Goal: Task Accomplishment & Management: Use online tool/utility

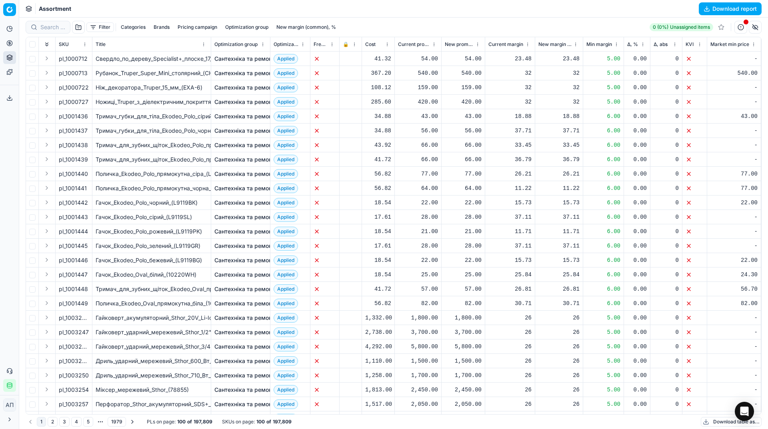
click at [150, 205] on div "Гачок_Ekodeo_Polo_чорний_(L9119BK)" at bounding box center [152, 203] width 112 height 8
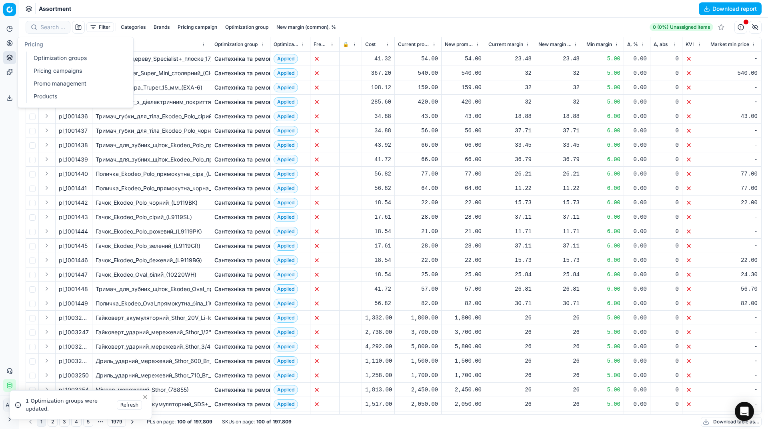
click at [14, 44] on button "Pricing" at bounding box center [9, 43] width 13 height 13
click at [34, 57] on link "Optimization groups" at bounding box center [76, 57] width 93 height 11
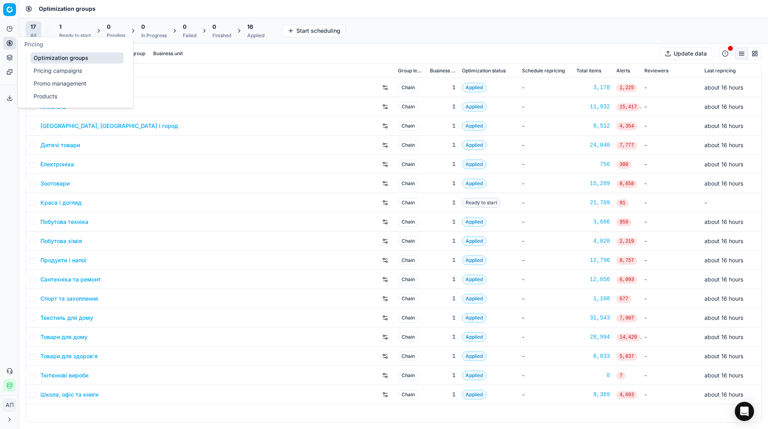
click at [38, 70] on link "Pricing campaigns" at bounding box center [76, 70] width 93 height 11
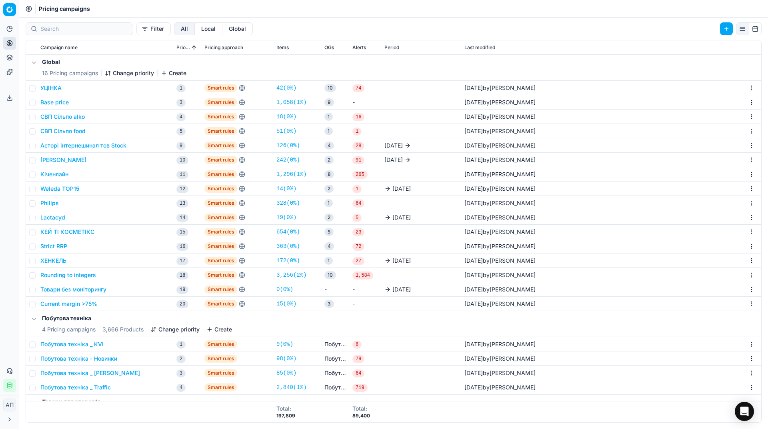
click at [0, 188] on div "Analytics Pricing Product portfolio Templates Export service 35 Contact support…" at bounding box center [9, 207] width 19 height 376
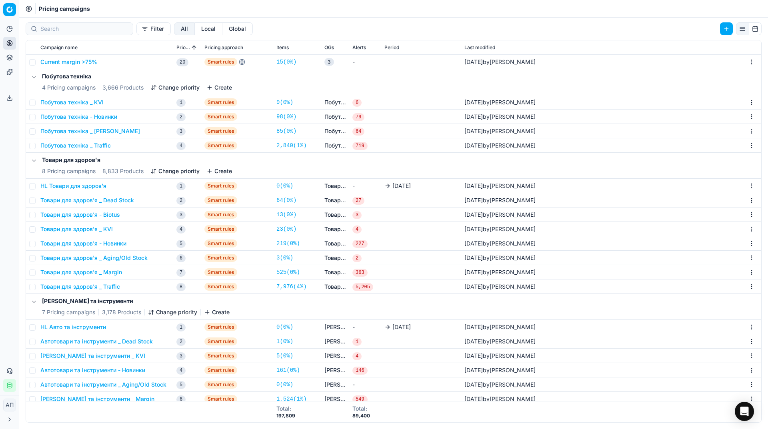
scroll to position [251, 0]
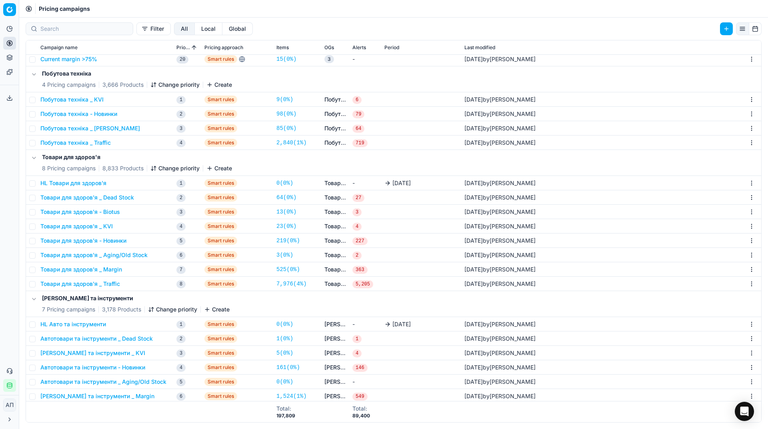
click at [110, 214] on button "Товари для здоров'я - Biotus" at bounding box center [80, 212] width 80 height 8
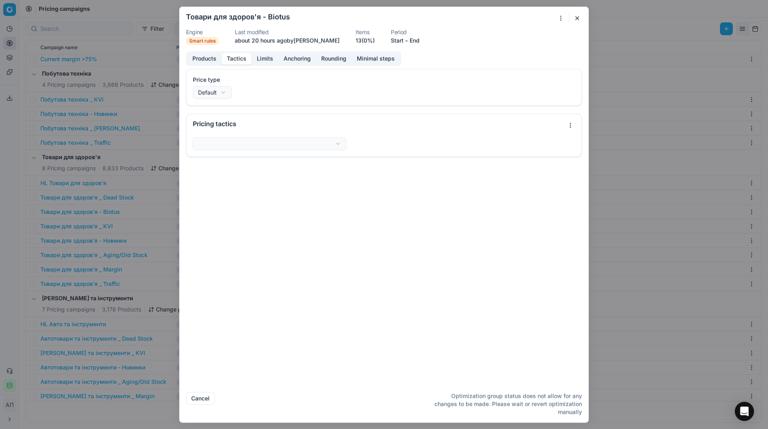
click at [242, 60] on button "Tactics" at bounding box center [237, 59] width 30 height 12
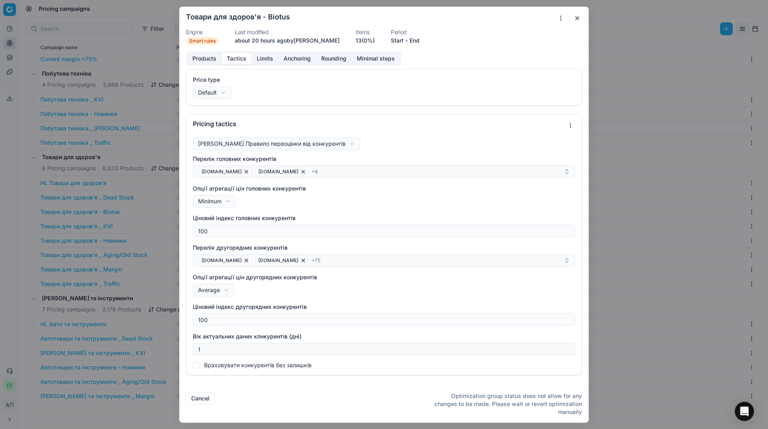
click at [266, 66] on div "Products Tactics Limits Anchoring Rounding Minimal steps Price type Default Def…" at bounding box center [384, 218] width 409 height 335
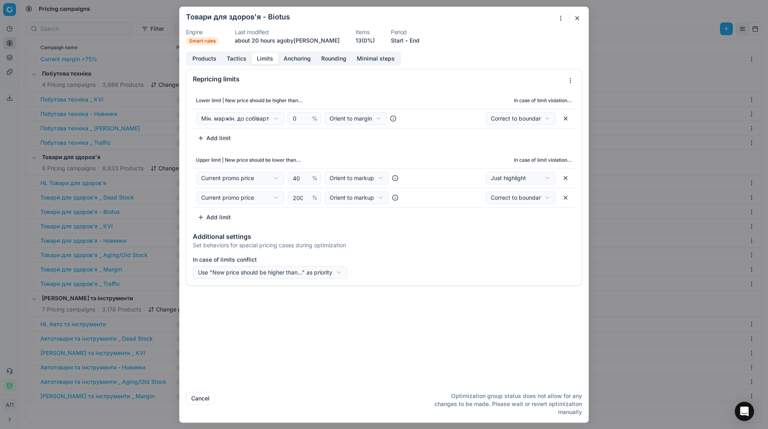
click at [264, 62] on button "Limits" at bounding box center [265, 59] width 27 height 12
click at [295, 65] on div "Products Tactics Limits Anchoring Rounding Minimal steps" at bounding box center [293, 58] width 215 height 14
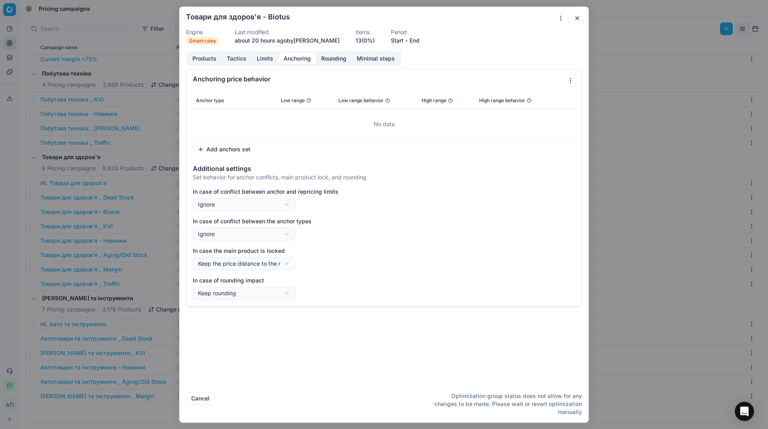
click at [300, 62] on button "Anchoring" at bounding box center [298, 59] width 38 height 12
click at [575, 19] on button "button" at bounding box center [578, 18] width 10 height 10
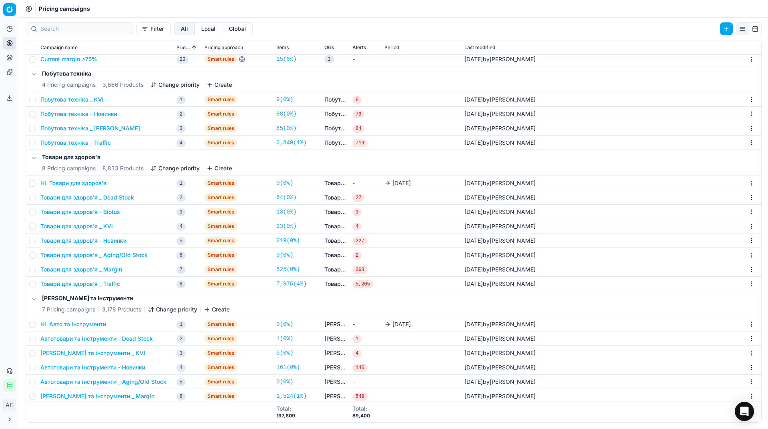
click at [104, 271] on button "Товари для здоров'я _ Margin" at bounding box center [81, 270] width 82 height 8
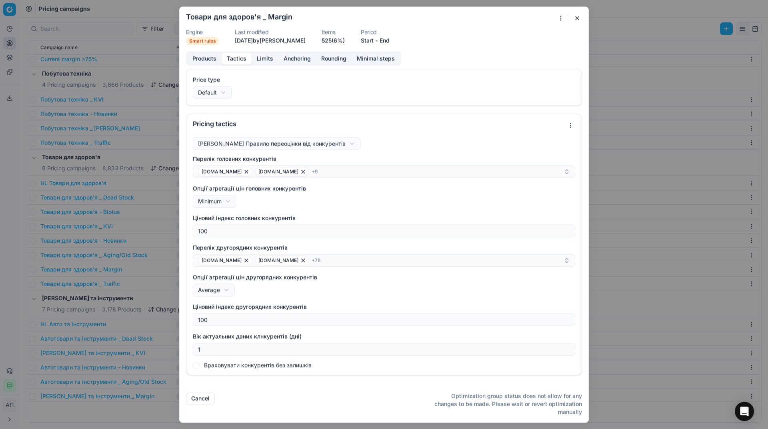
click at [246, 62] on button "Tactics" at bounding box center [237, 59] width 30 height 12
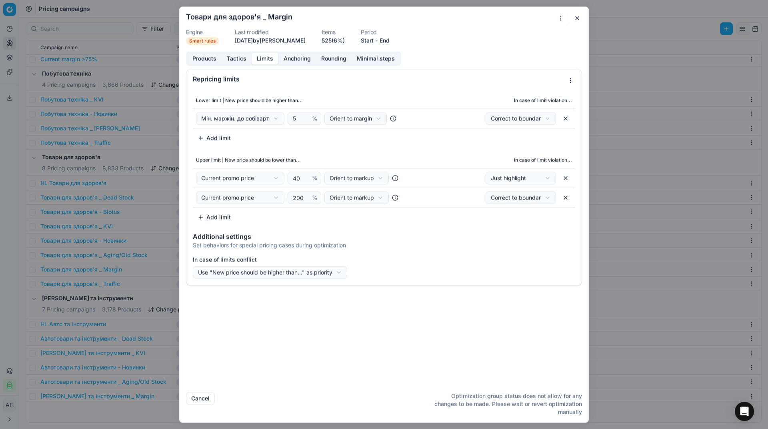
click at [270, 62] on button "Limits" at bounding box center [265, 59] width 27 height 12
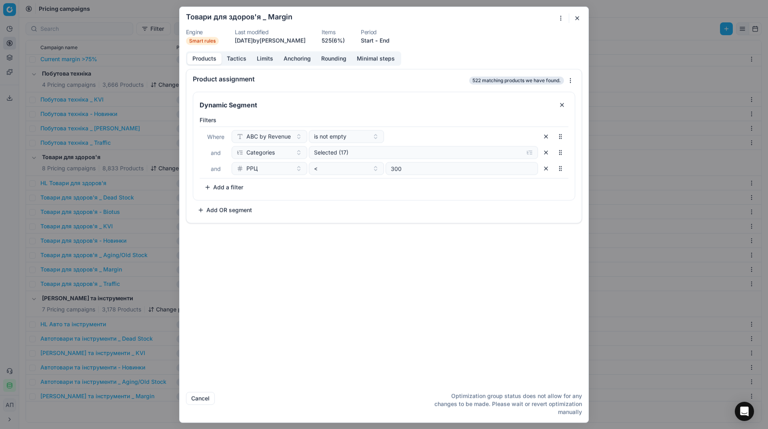
click at [213, 57] on button "Products" at bounding box center [204, 59] width 34 height 12
click at [258, 58] on button "Limits" at bounding box center [265, 59] width 27 height 12
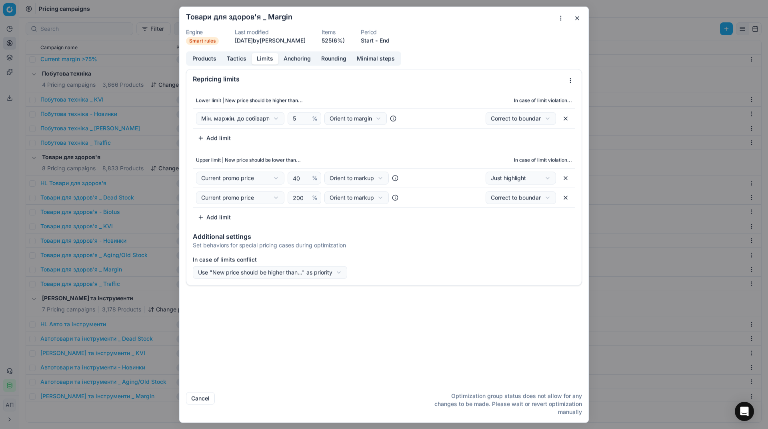
click at [575, 15] on button "button" at bounding box center [578, 18] width 10 height 10
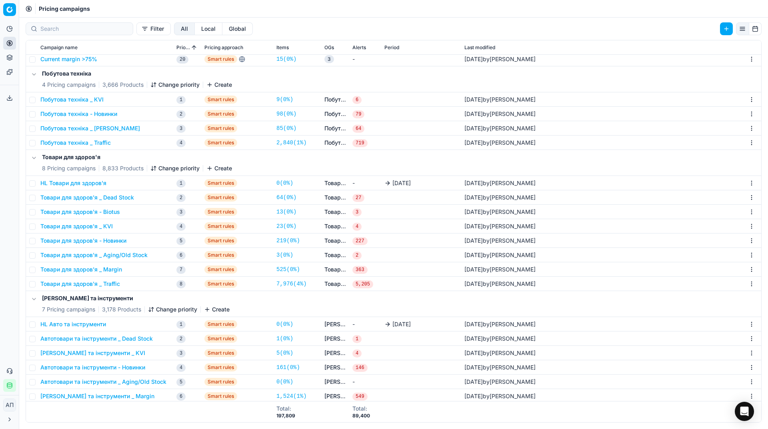
click at [120, 284] on button "Товари для здоров'я _ Traffic" at bounding box center [80, 284] width 80 height 8
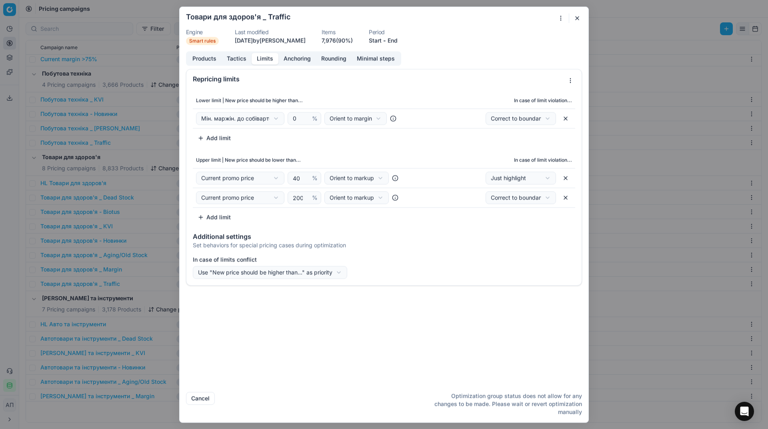
click at [272, 60] on button "Limits" at bounding box center [265, 59] width 27 height 12
click at [573, 19] on button "button" at bounding box center [578, 18] width 10 height 10
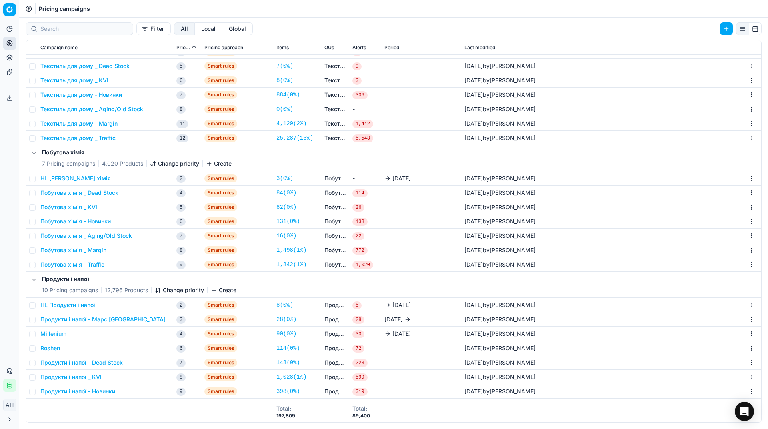
scroll to position [1820, 0]
